Goal: Use online tool/utility: Use online tool/utility

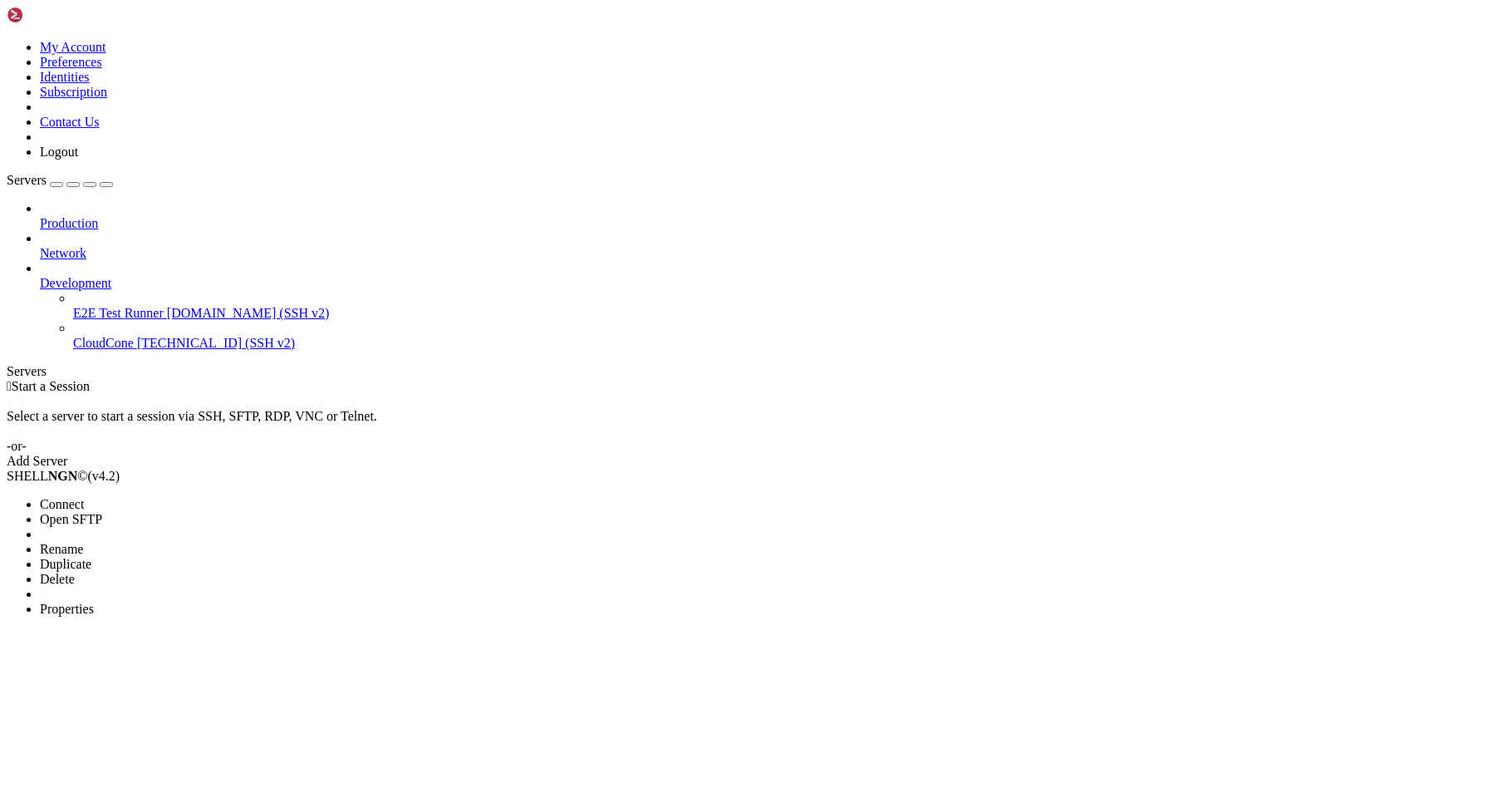
click at [84, 497] on span "Connect" at bounding box center [61, 503] width 44 height 14
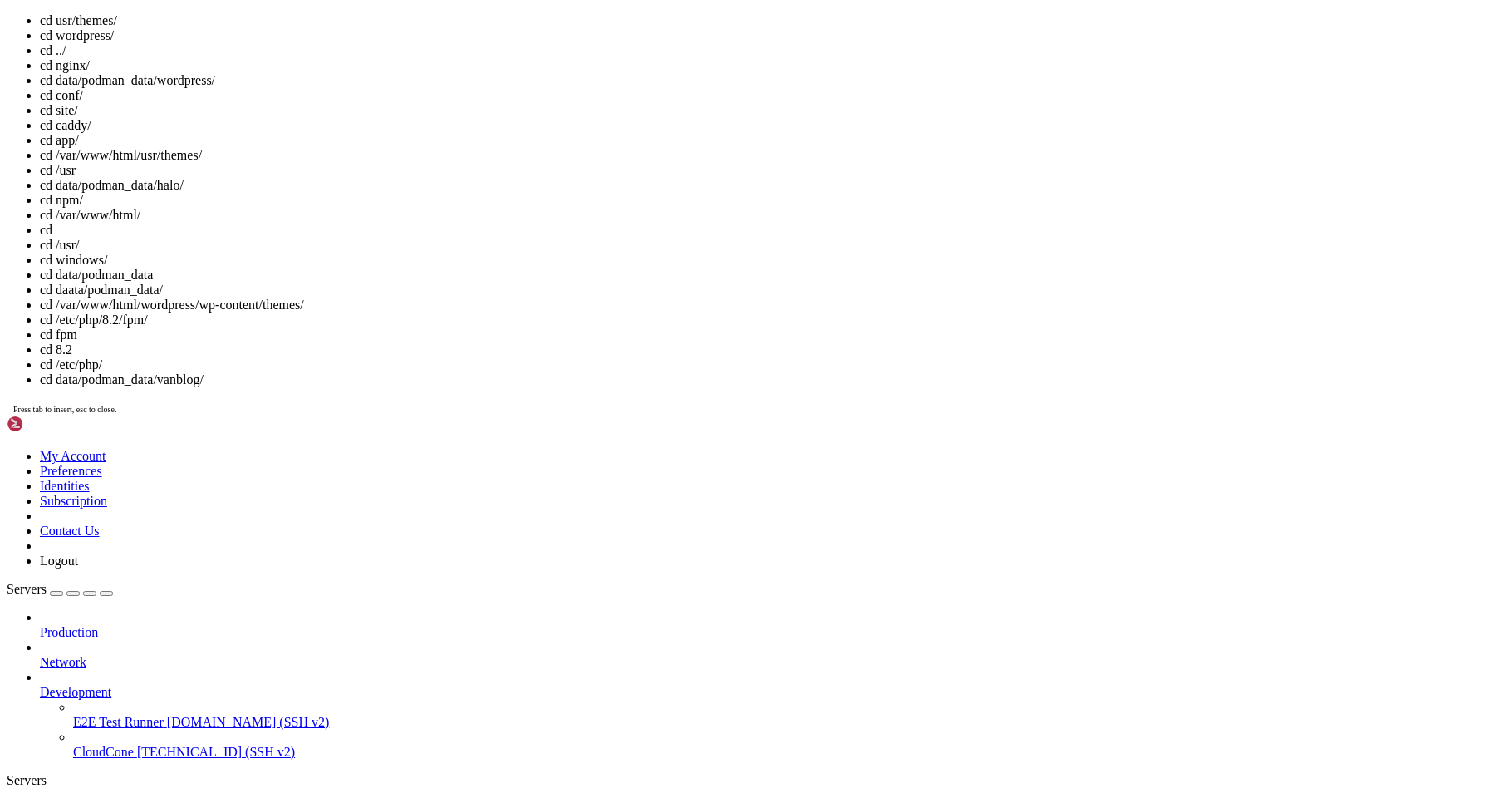
scroll to position [46, 0]
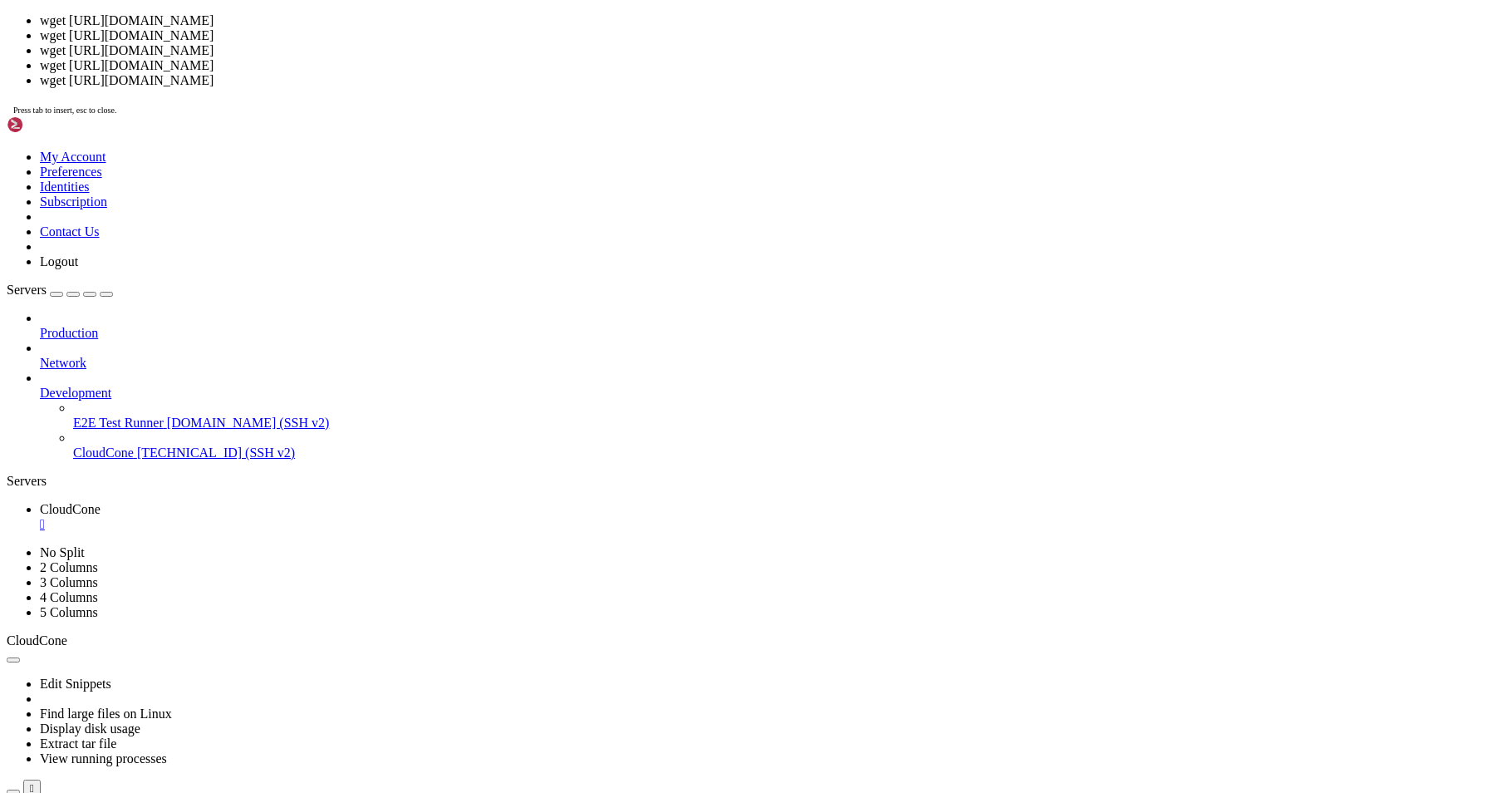
drag, startPoint x: 342, startPoint y: 988, endPoint x: 324, endPoint y: 991, distance: 18.2
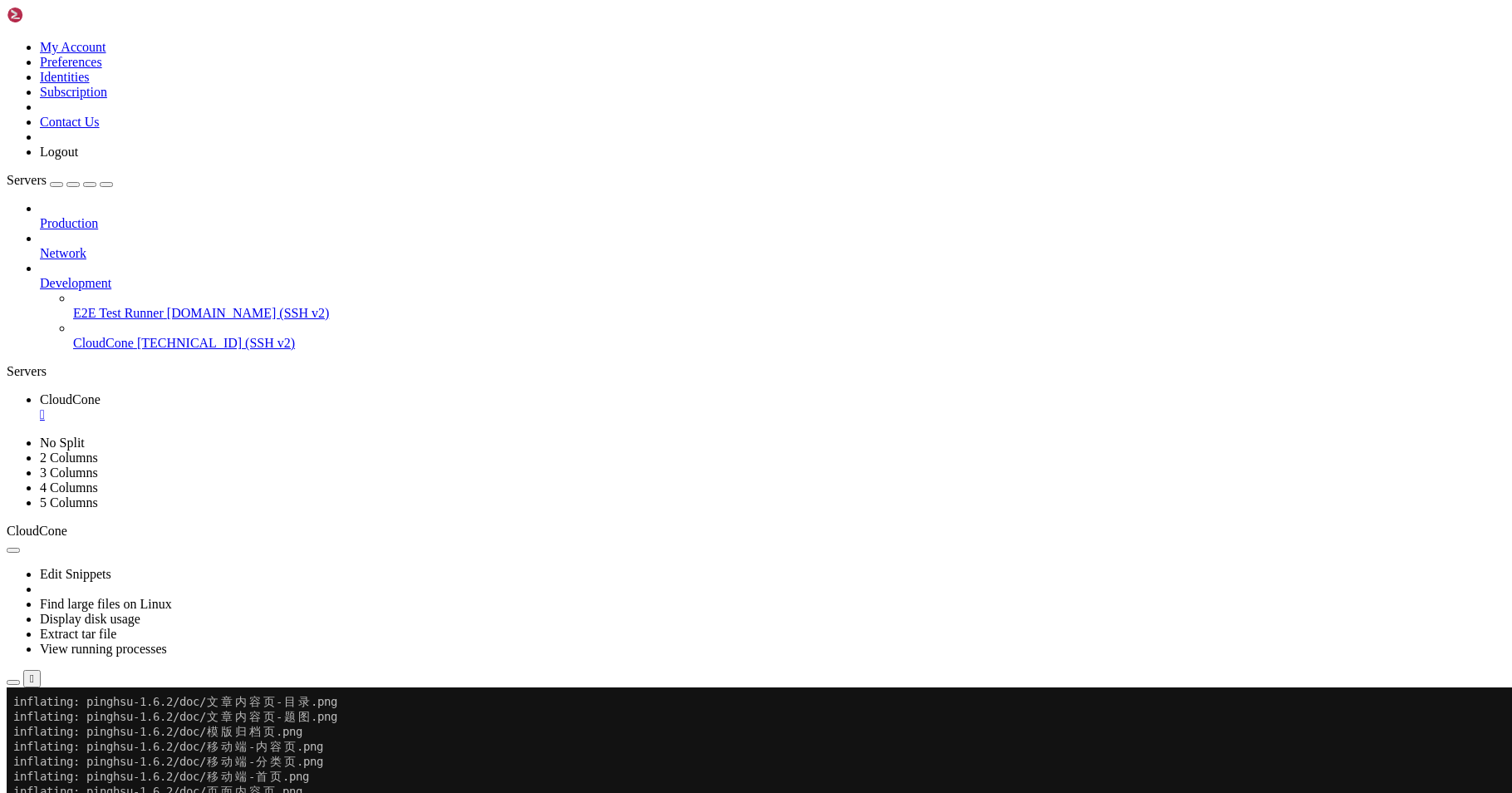
scroll to position [0, 0]
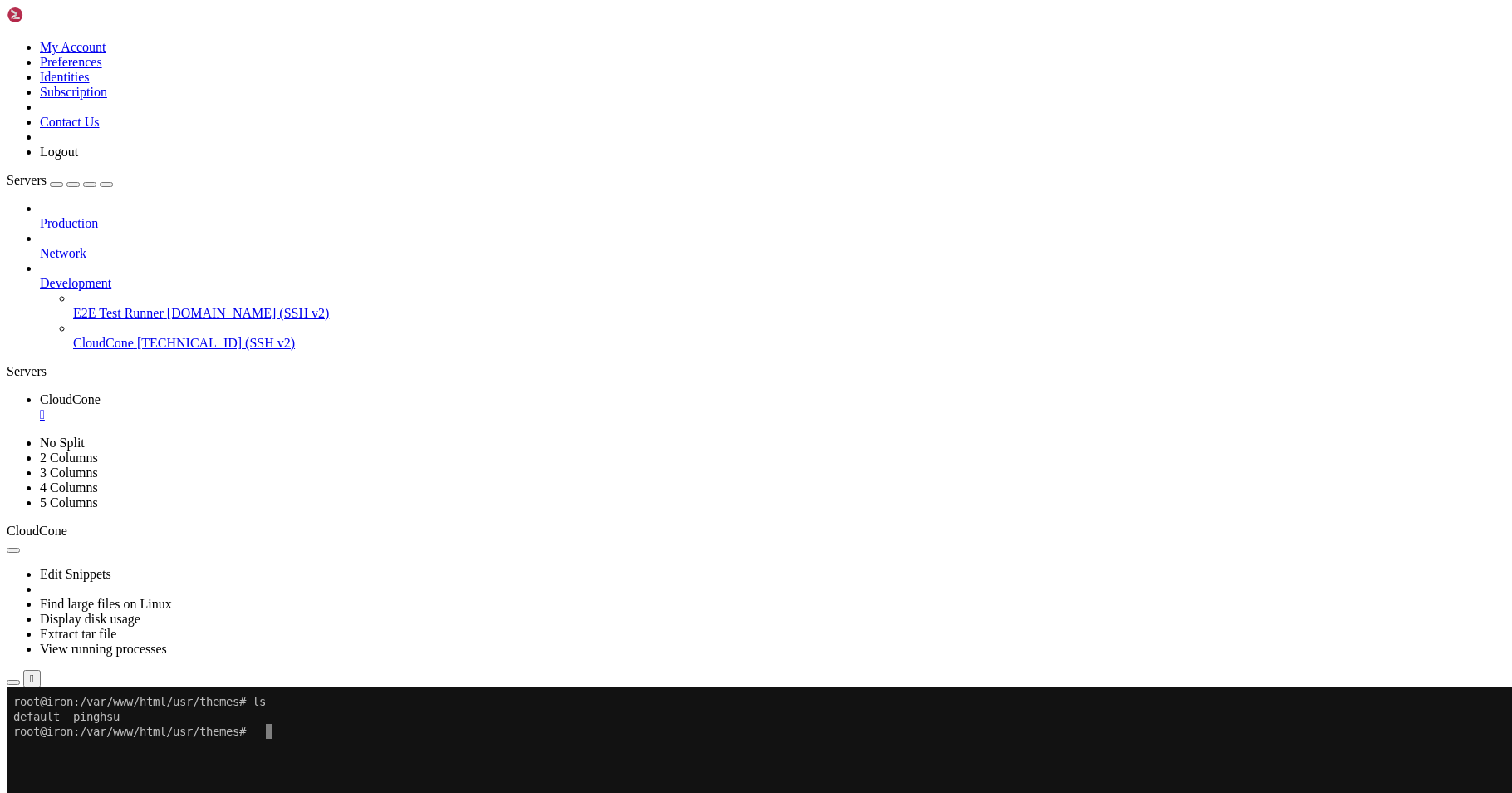
click at [106, 184] on icon "button" at bounding box center [106, 184] width 0 height 0
